Goal: Task Accomplishment & Management: Use online tool/utility

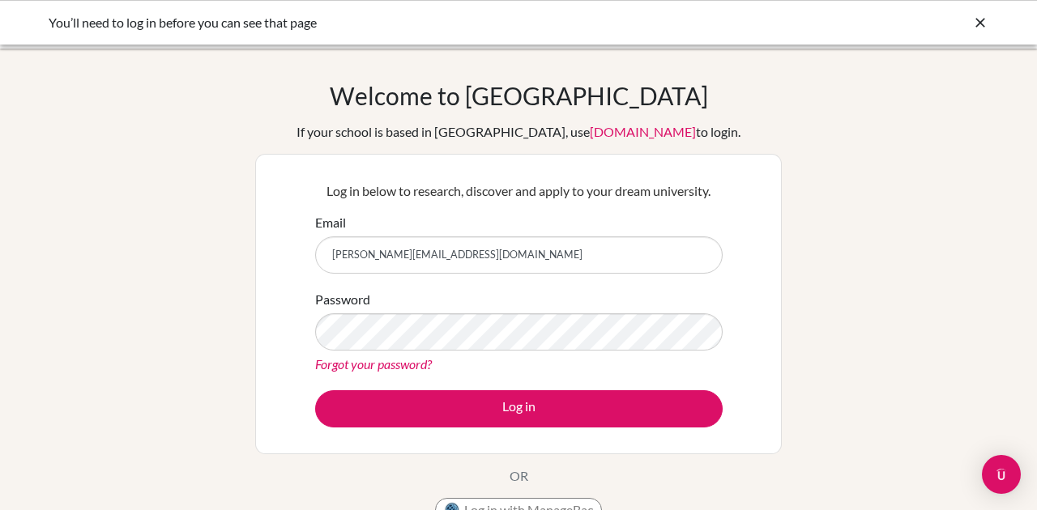
type input "[PERSON_NAME][EMAIL_ADDRESS][DOMAIN_NAME]"
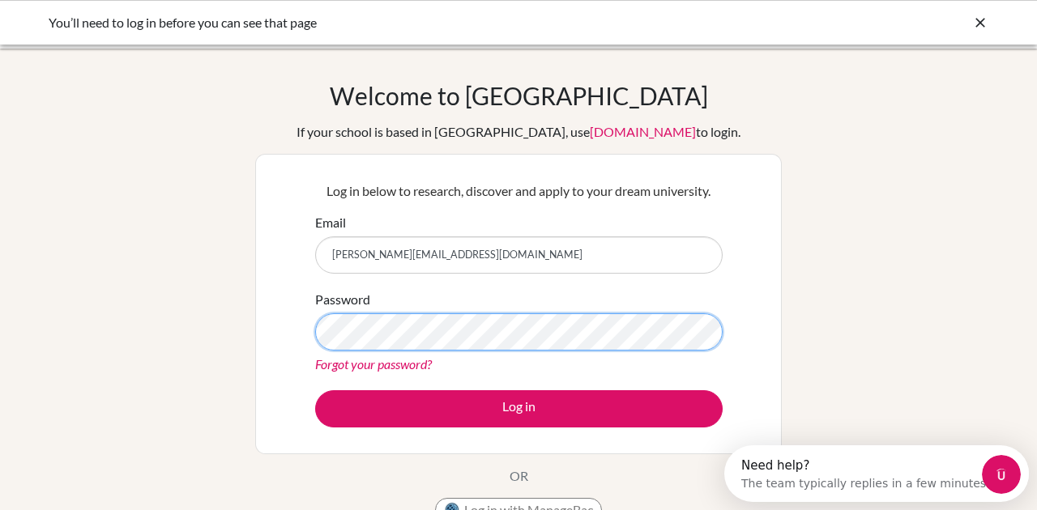
click at [315, 390] on button "Log in" at bounding box center [518, 408] width 407 height 37
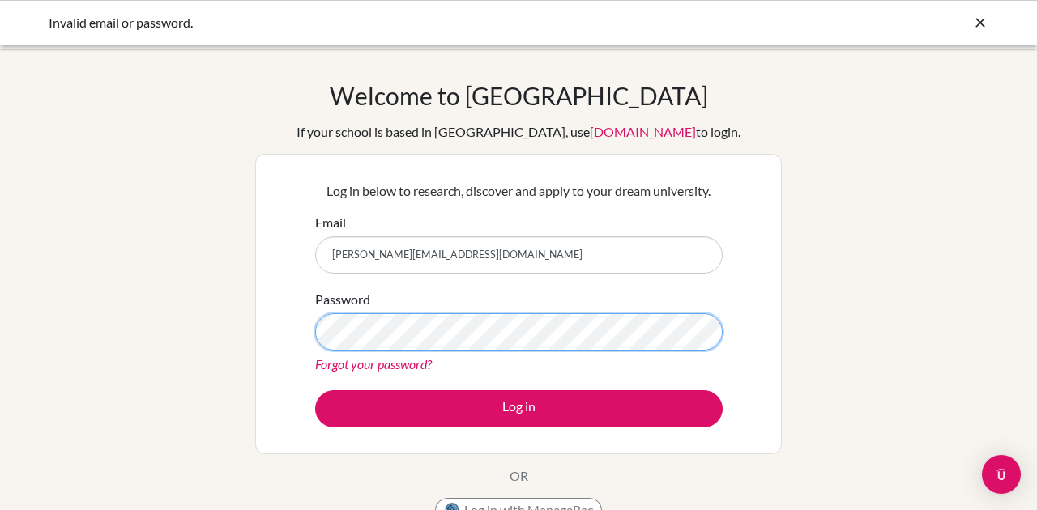
click at [315, 390] on button "Log in" at bounding box center [518, 408] width 407 height 37
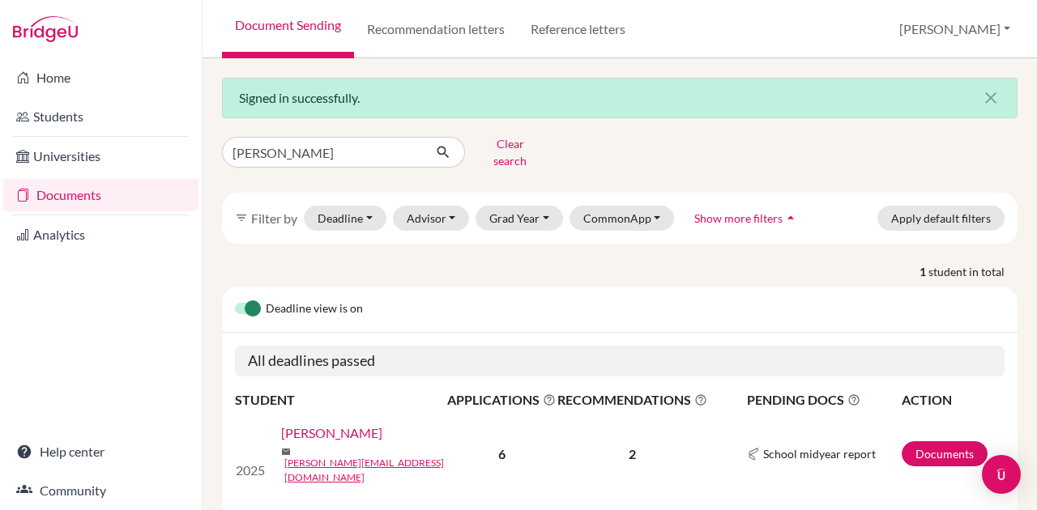
scroll to position [31, 0]
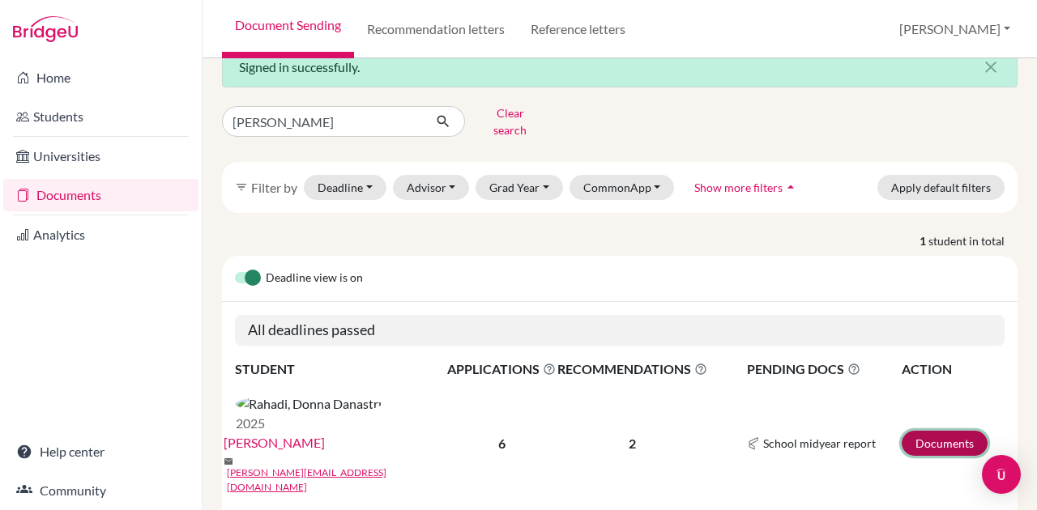
click at [940, 431] on link "Documents" at bounding box center [944, 443] width 86 height 25
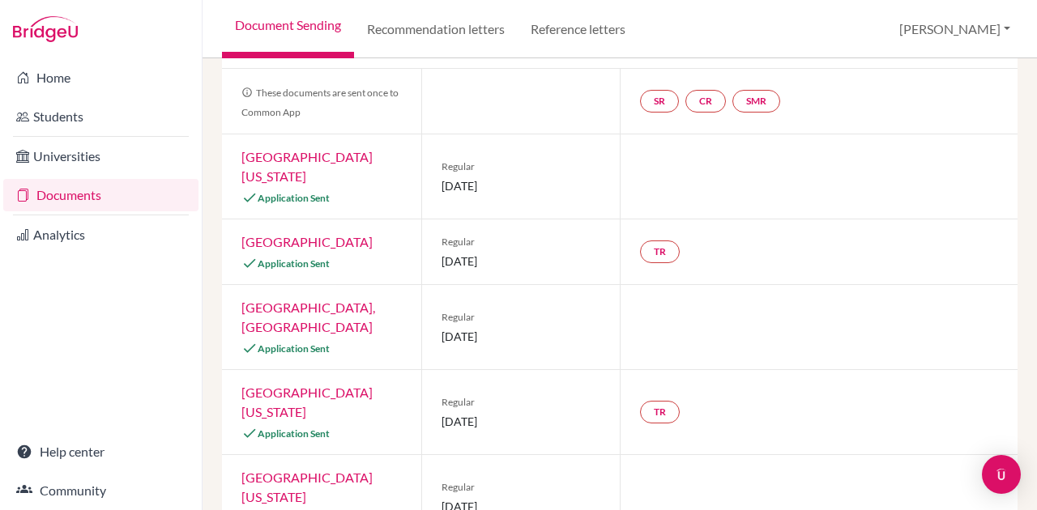
scroll to position [106, 0]
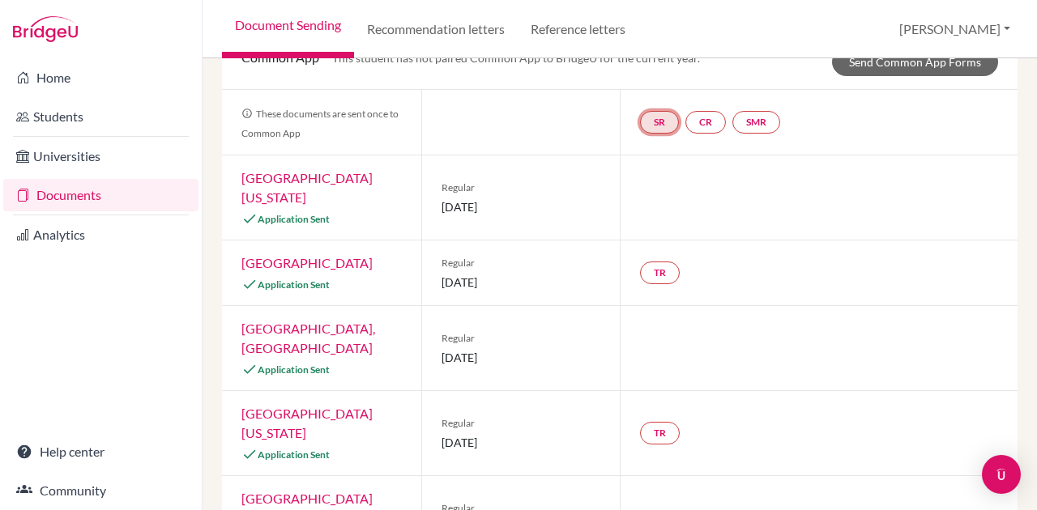
click at [732, 121] on link "SR" at bounding box center [756, 122] width 48 height 23
click at [707, 128] on link "CR" at bounding box center [705, 122] width 40 height 23
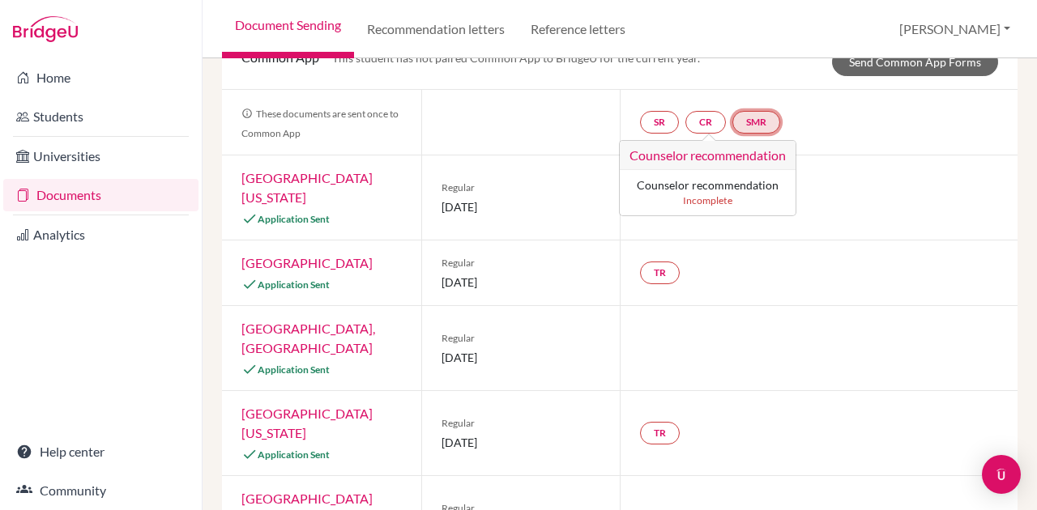
click at [762, 118] on link "SMR" at bounding box center [756, 122] width 48 height 23
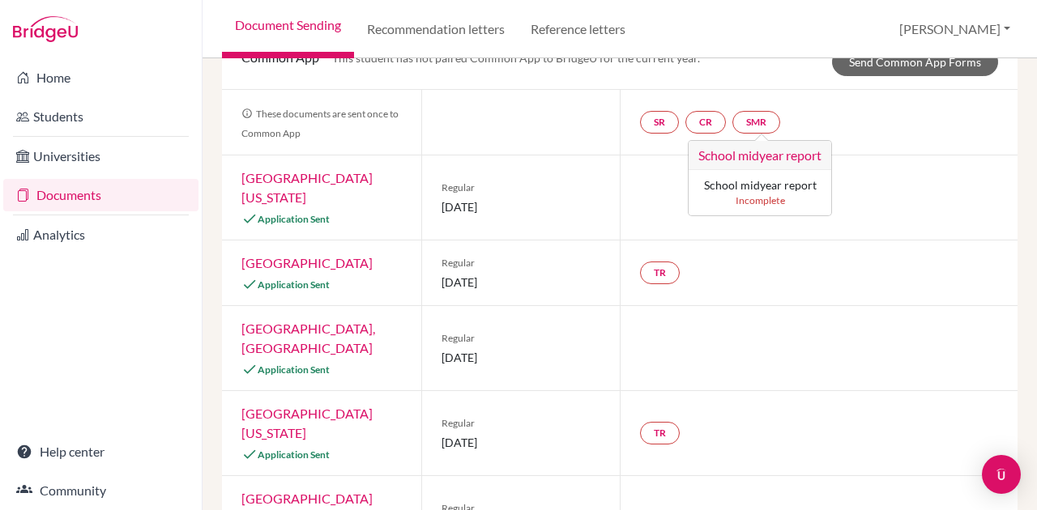
click at [746, 284] on div "TR" at bounding box center [819, 273] width 398 height 65
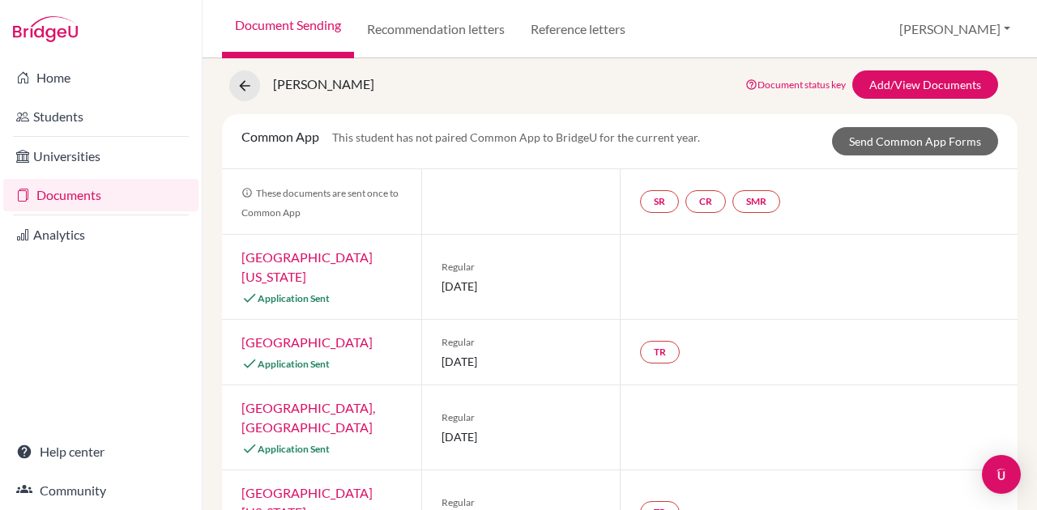
scroll to position [24, 0]
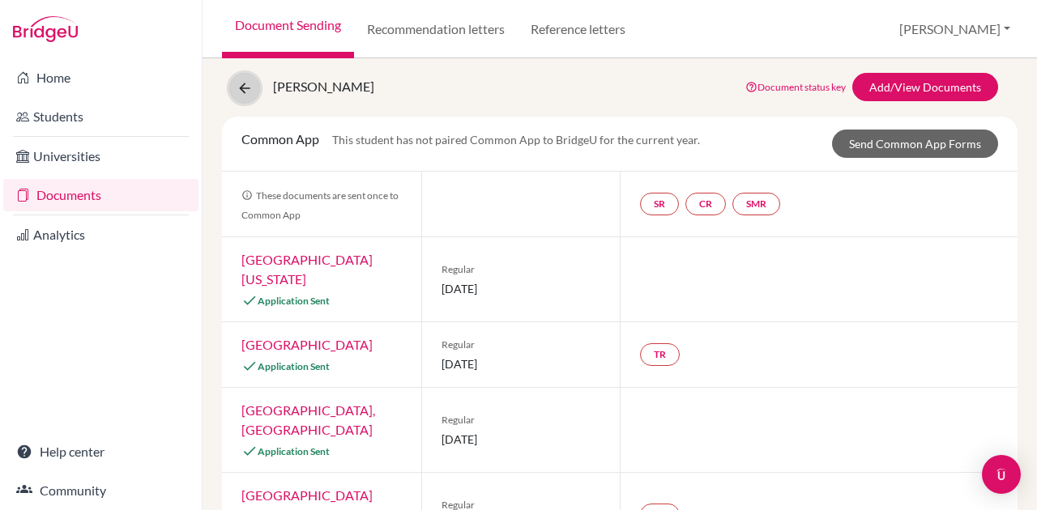
click at [237, 89] on icon at bounding box center [244, 88] width 16 height 16
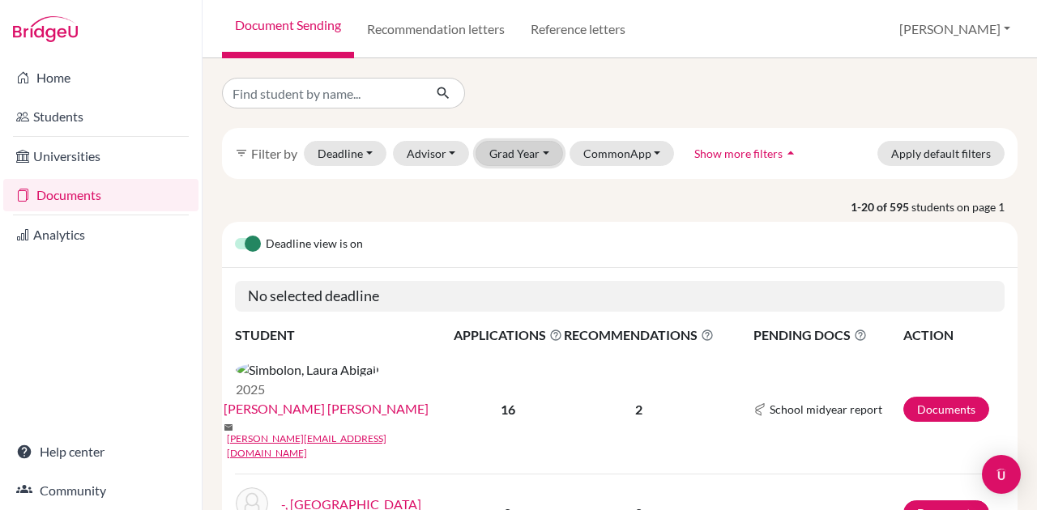
click at [539, 142] on button "Grad Year" at bounding box center [518, 153] width 87 height 25
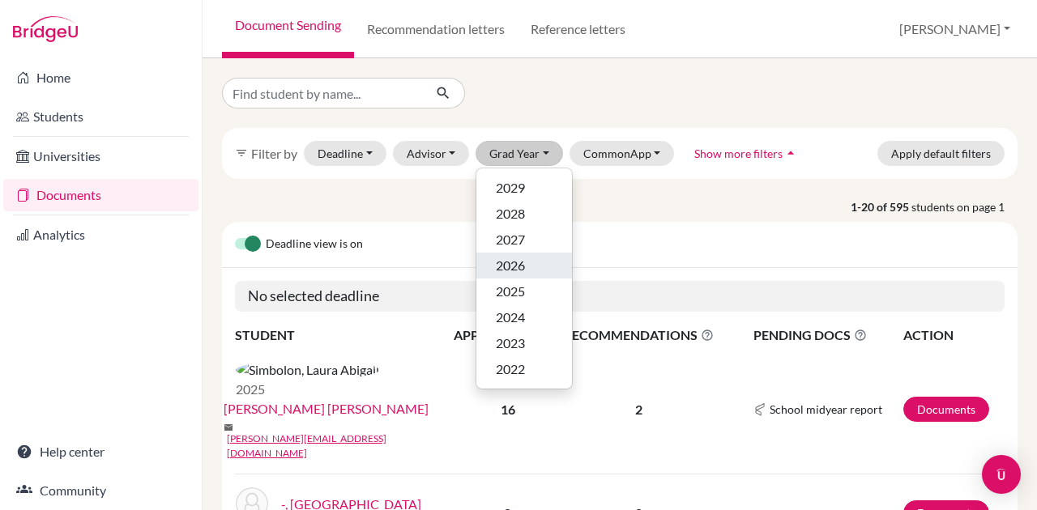
click at [535, 263] on div "2026" at bounding box center [524, 265] width 57 height 19
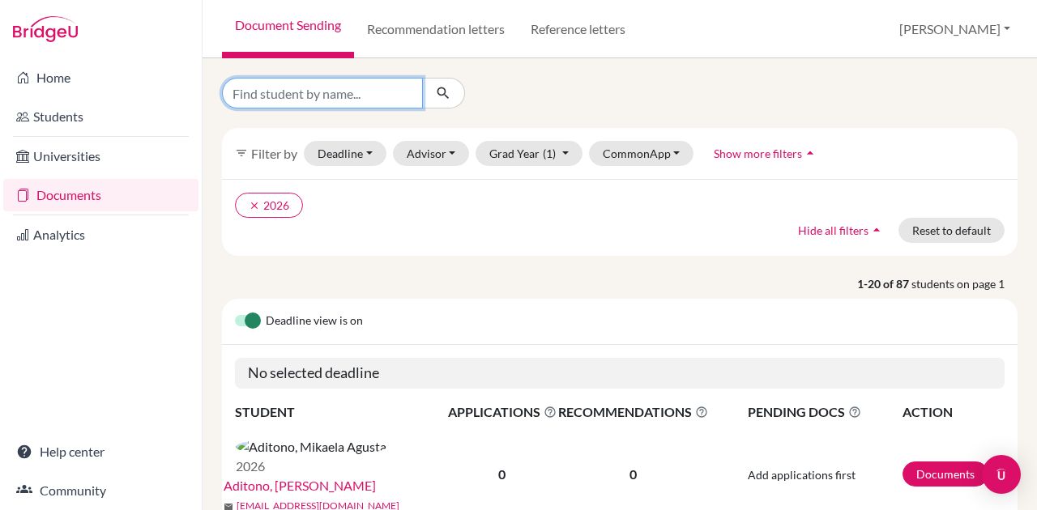
click at [377, 92] on input "Find student by name..." at bounding box center [322, 93] width 201 height 31
type input "fathya"
click button "submit" at bounding box center [443, 93] width 43 height 31
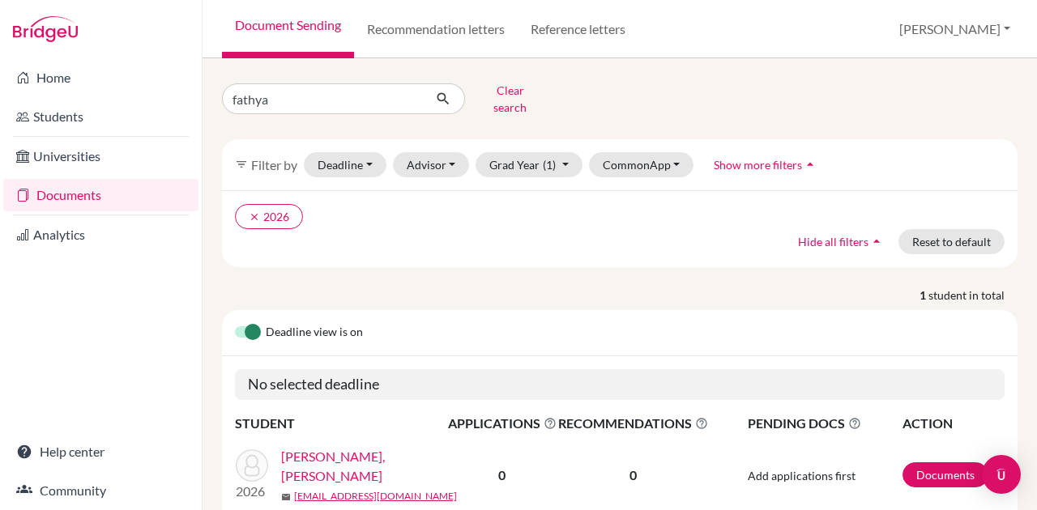
scroll to position [54, 0]
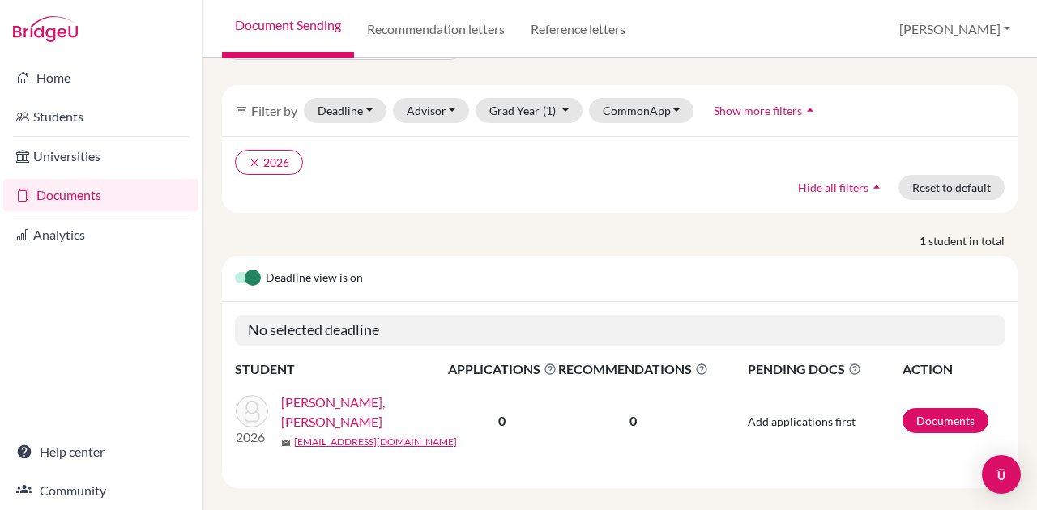
click at [390, 397] on link "[PERSON_NAME], [PERSON_NAME]" at bounding box center [369, 412] width 177 height 39
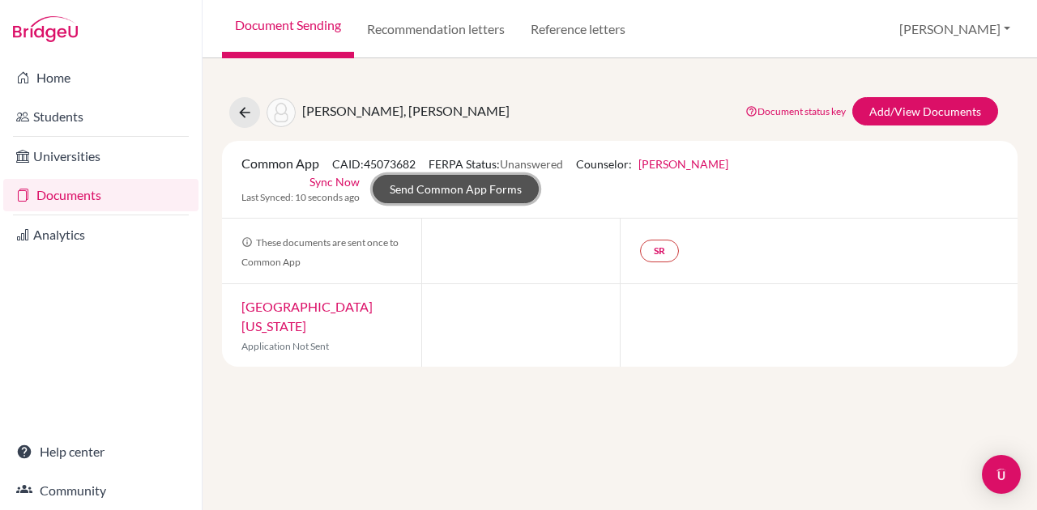
click at [460, 192] on link "Send Common App Forms" at bounding box center [456, 189] width 166 height 28
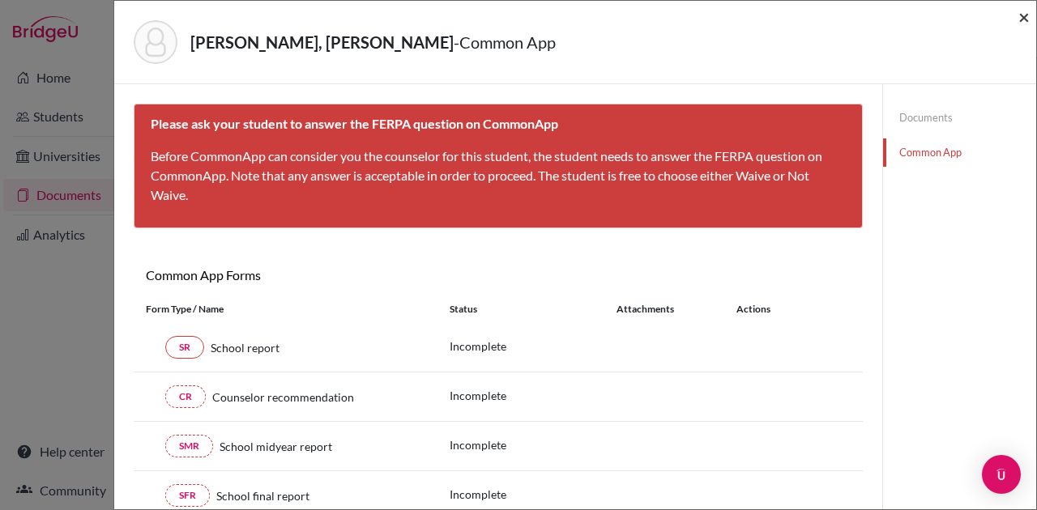
click at [1022, 19] on span "×" at bounding box center [1023, 16] width 11 height 23
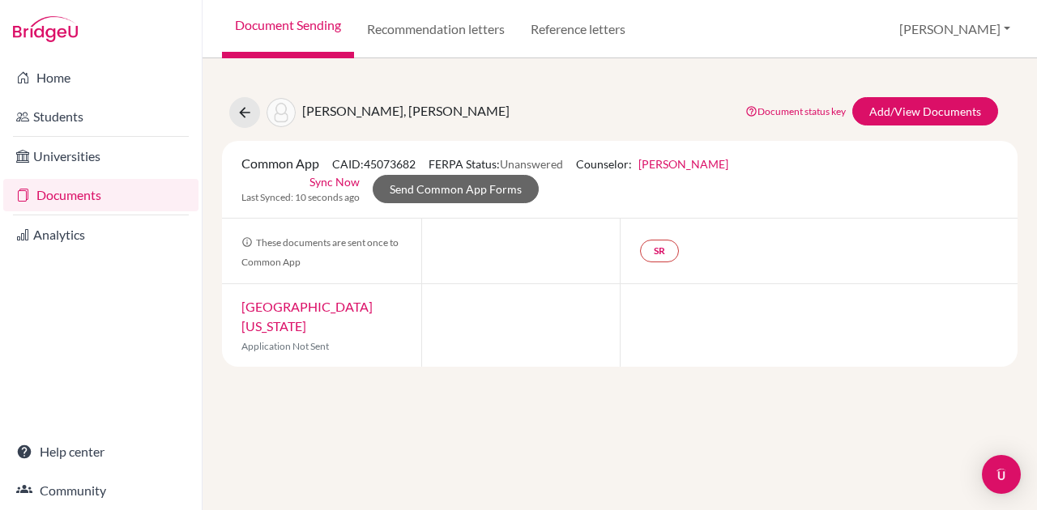
click at [620, 75] on div "Yusuf, Fathyalika Syafinna Document status key TR Requirement. Document not upl…" at bounding box center [619, 284] width 834 height 452
click at [351, 179] on link "Sync Now" at bounding box center [334, 181] width 50 height 17
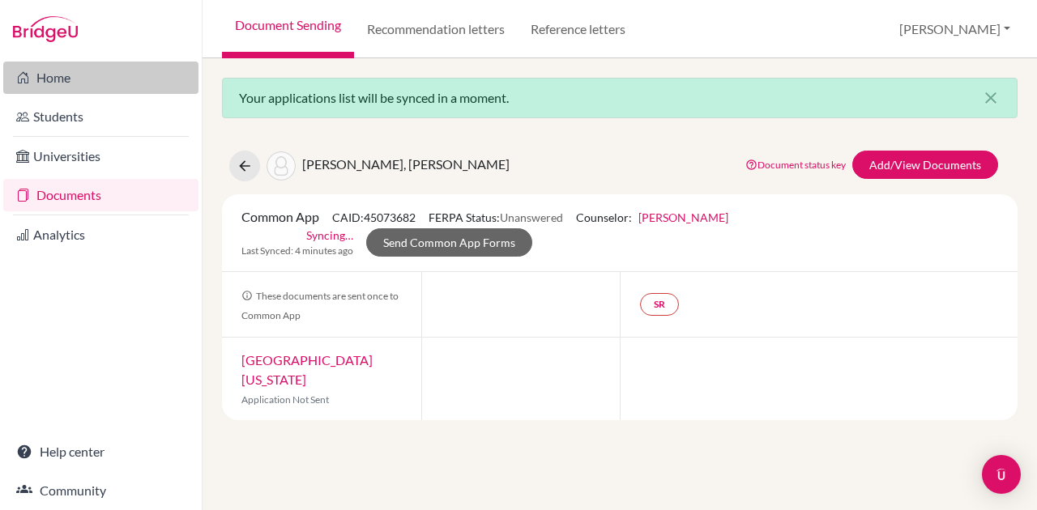
click at [122, 75] on link "Home" at bounding box center [100, 78] width 195 height 32
